Goal: Answer question/provide support: Share knowledge or assist other users

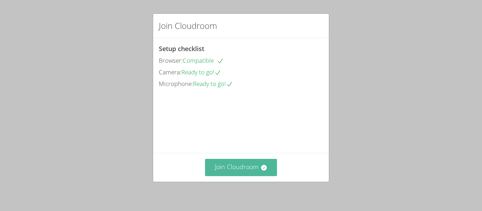
click at [233, 169] on button "Join Cloudroom" at bounding box center [241, 167] width 72 height 17
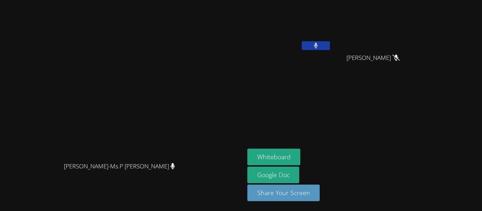
click at [242, 187] on div "[PERSON_NAME]-Ms.P [PERSON_NAME]" at bounding box center [122, 173] width 239 height 28
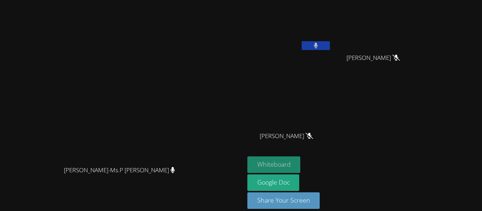
click at [301, 167] on button "Whiteboard" at bounding box center [274, 165] width 53 height 17
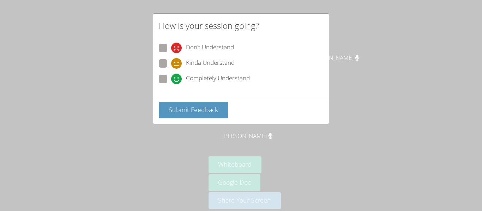
click at [336, 90] on div "How is your session going? Don't Understand Kinda Understand Completely Underst…" at bounding box center [241, 105] width 482 height 211
click at [186, 112] on span "Submit Feedback" at bounding box center [193, 110] width 49 height 8
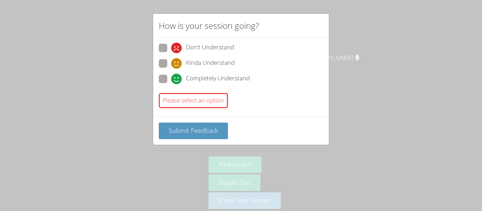
click at [351, 81] on div "How is your session going? Don't Understand Kinda Understand Completely Underst…" at bounding box center [241, 105] width 482 height 211
click at [245, 77] on span "Completely Understand" at bounding box center [218, 79] width 64 height 11
click at [177, 77] on input "Completely Understand" at bounding box center [174, 78] width 6 height 6
radio input "true"
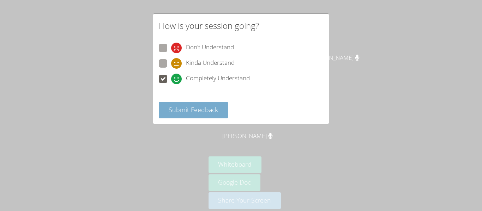
click at [219, 110] on button "Submit Feedback" at bounding box center [193, 110] width 69 height 17
